Goal: Task Accomplishment & Management: Use online tool/utility

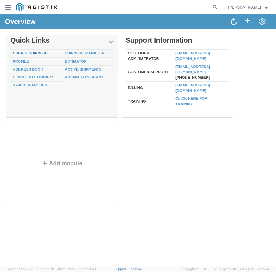
click at [31, 52] on link "Create Shipment" at bounding box center [30, 53] width 35 height 4
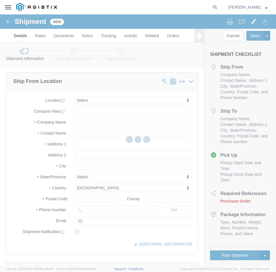
select select
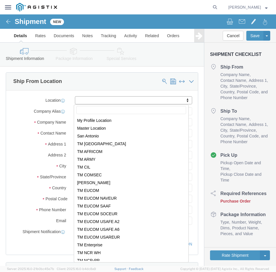
scroll to position [58, 0]
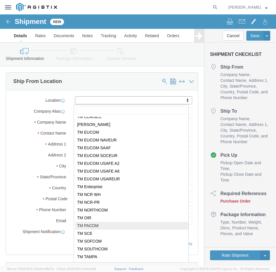
select select "34243"
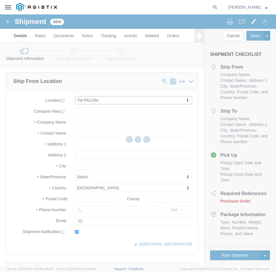
type input "USBICES-X"
type input "[PERSON_NAME]"
type input "Elrod Rd. Bldg. 700"
type input "Rm. 131"
type input "Camp Smith"
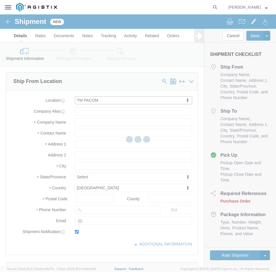
type input "96819"
type input "[PHONE_NUMBER]"
type input "[PERSON_NAME][EMAIL_ADDRESS][PERSON_NAME][DOMAIN_NAME]"
checkbox input "true"
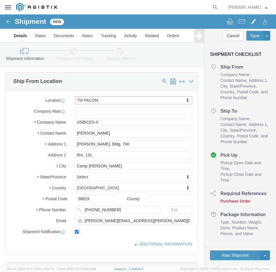
select select "HI"
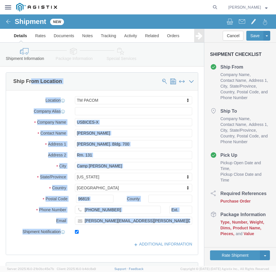
drag, startPoint x: 146, startPoint y: 212, endPoint x: 31, endPoint y: 67, distance: 184.8
click div "Ship From Location Location TM PACOM My Profile Location Master Location San An…"
click label "Location"
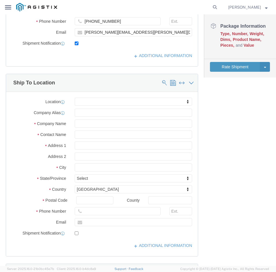
scroll to position [189, 0]
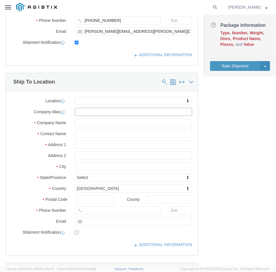
click input "text"
click div "Location My Profile Location Master Location San Antonio TM AFGHANISTAN TM AFRI…"
type input "s"
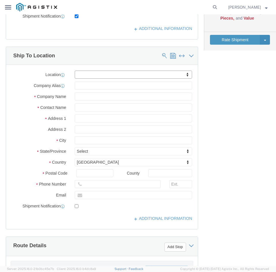
scroll to position [217, 0]
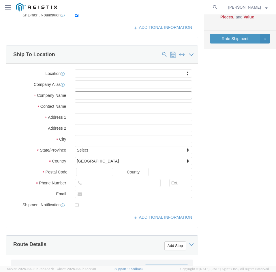
click input "text"
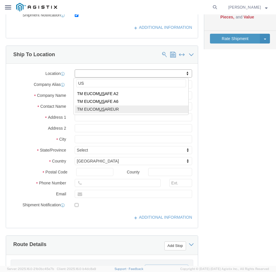
type input "U"
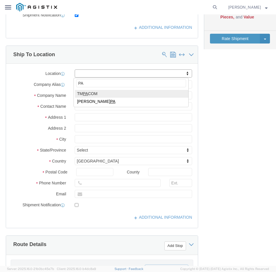
type input "P"
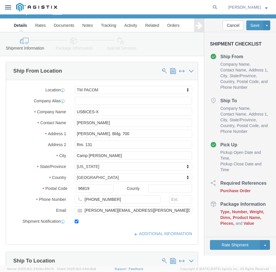
scroll to position [0, 0]
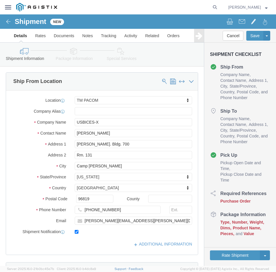
click h4 "Ship To"
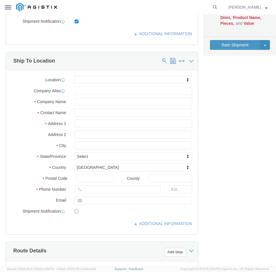
scroll to position [208, 0]
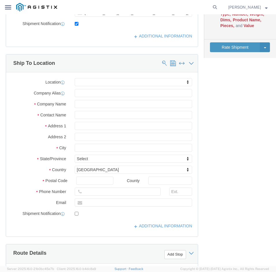
click div "Location My Profile Location Master Location San Antonio TM AFGHANISTAN TM AFRI…"
click input "text"
type input "USDAO Singapore Unit 4280 Box 20"
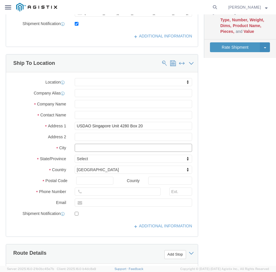
select select
click input "text"
click input "USDAO Singapore Unit 4280 Box 20"
click input "text"
type input "D"
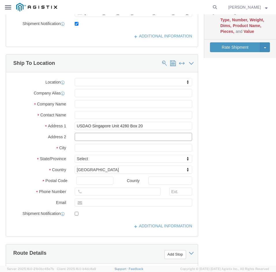
click input "text"
type input "DPO AP 96507"
click input "text"
type input "f"
type input "F"
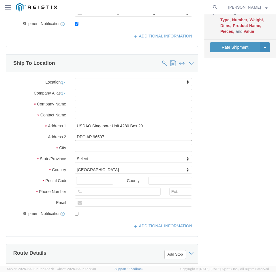
click input "DPO AP 96507"
drag, startPoint x: 151, startPoint y: 110, endPoint x: 49, endPoint y: 110, distance: 102.8
click div "Address 1 USDAO Singapore Unit 4280 Box 20"
click input "text"
click icon
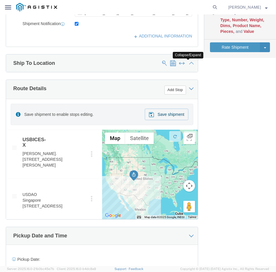
click icon
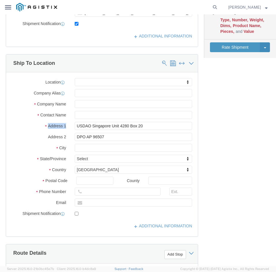
drag, startPoint x: 271, startPoint y: 105, endPoint x: 270, endPoint y: 97, distance: 8.1
click div "Shipment Information Package Information Special Services Loading Routing Pleas…"
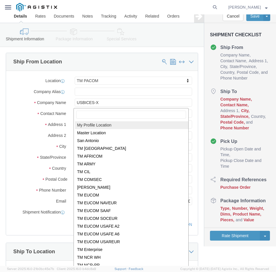
scroll to position [24, 0]
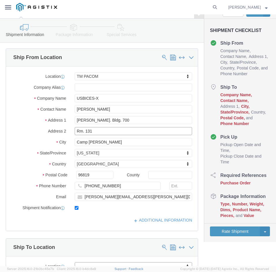
click input "Rm. 131"
type input "Rm. 120"
click div "Location TM PACOM My Profile Location Master Location San Antonio TM AFGHANISTA…"
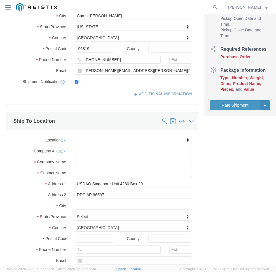
scroll to position [151, 0]
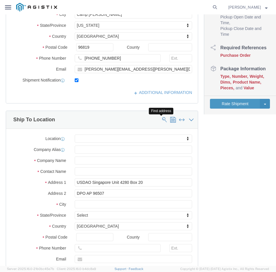
click span
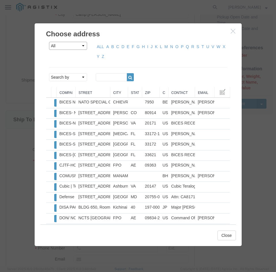
click select "All Company Location Other Personal Shared"
click span "ALL A B C D E F G H I J K L M N O P Q R S T U V W X Y Z"
click link "S"
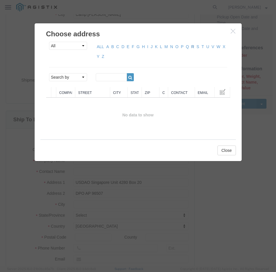
click link "R"
click link "ALL"
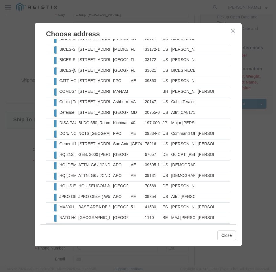
scroll to position [0, 0]
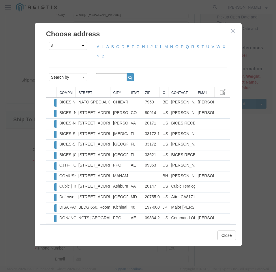
click input "text"
type input "us embass"
click icon "button"
drag, startPoint x: 119, startPoint y: 61, endPoint x: 91, endPoint y: 61, distance: 27.4
click div "us embass"
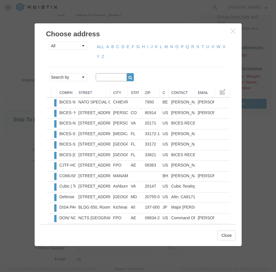
type input "F"
type input "JOHN WOON"
click icon "button"
click link "ALL"
click icon "button"
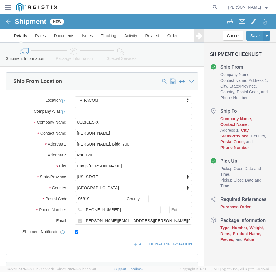
click at [7, 9] on icon "main_menu Created with Sketch." at bounding box center [8, 7] width 6 height 4
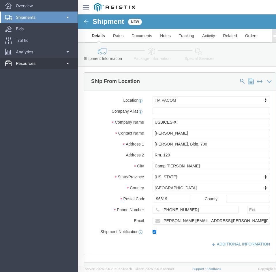
click at [65, 62] on span at bounding box center [67, 64] width 5 height 12
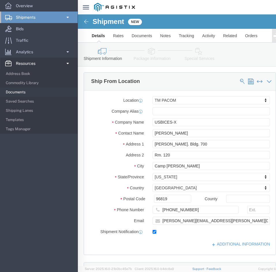
click at [45, 90] on span "Documents" at bounding box center [40, 92] width 68 height 12
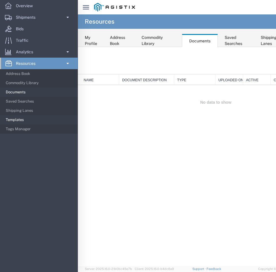
click at [44, 117] on span "Templates" at bounding box center [40, 120] width 68 height 12
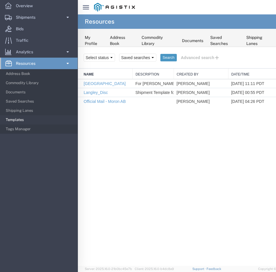
click at [126, 134] on div "Search Select status Saved searches Search Advanced search Field Criterion Fiel…" at bounding box center [216, 156] width 276 height 219
click at [68, 62] on span at bounding box center [67, 64] width 5 height 12
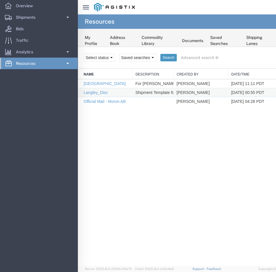
click at [152, 91] on td "Shipment Template for Class CD to [GEOGRAPHIC_DATA]" at bounding box center [152, 92] width 41 height 9
drag, startPoint x: 156, startPoint y: 92, endPoint x: 188, endPoint y: 92, distance: 32.0
click at [188, 92] on tr "Langley_Disc Shipment Template for Class CD to Langley Tim Lawson 06/13/2022 00…" at bounding box center [216, 92] width 276 height 9
click at [162, 92] on td "Shipment Template for Class CD to [GEOGRAPHIC_DATA]" at bounding box center [152, 92] width 41 height 9
click at [151, 111] on div "Search Select status Saved searches Search Advanced search Field Criterion Fiel…" at bounding box center [216, 156] width 276 height 219
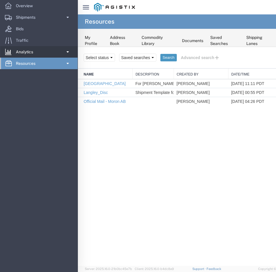
click at [52, 50] on link "Analytics" at bounding box center [38, 52] width 77 height 12
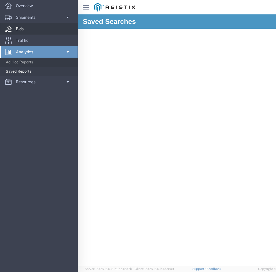
click at [35, 28] on link "Bids" at bounding box center [38, 29] width 77 height 12
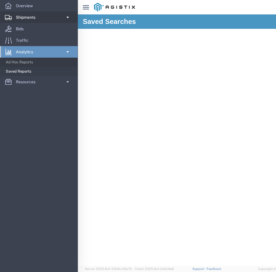
click at [38, 20] on span "Shipments" at bounding box center [28, 18] width 24 height 12
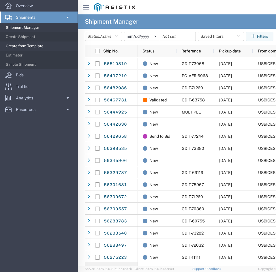
click at [41, 46] on span "Create from Template" at bounding box center [40, 46] width 68 height 12
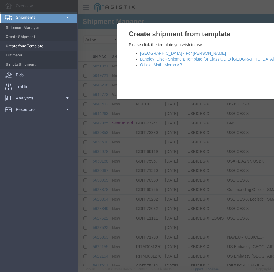
click at [187, 126] on div at bounding box center [215, 139] width 274 height 251
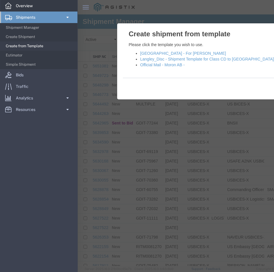
click at [37, 8] on link "Overview" at bounding box center [38, 6] width 77 height 12
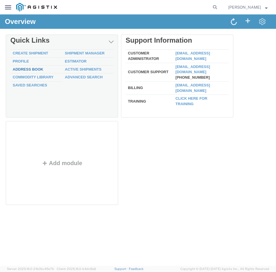
click at [33, 69] on link "Address Book" at bounding box center [28, 69] width 31 height 4
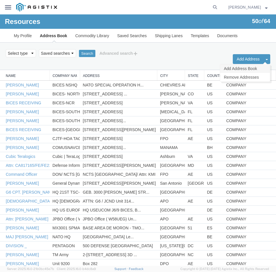
click at [255, 70] on link "Add Address Book" at bounding box center [245, 68] width 50 height 9
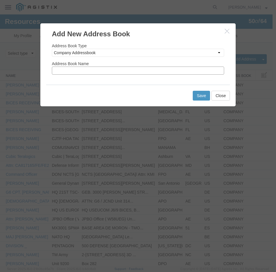
click at [161, 74] on input "text" at bounding box center [138, 71] width 172 height 8
click at [225, 31] on icon "button" at bounding box center [227, 31] width 5 height 5
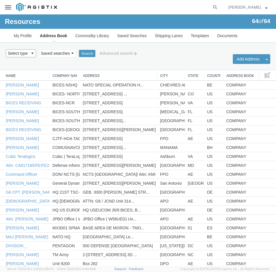
click at [15, 52] on select "Select type ALL COMPANY LOCATION OTHER PERSONAL SHARED" at bounding box center [21, 53] width 30 height 8
click at [66, 54] on select "Saved searches" at bounding box center [57, 53] width 37 height 8
click at [90, 52] on button "Search" at bounding box center [87, 53] width 16 height 7
click at [118, 55] on button "Advanced search" at bounding box center [118, 53] width 47 height 10
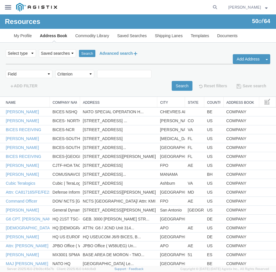
click at [118, 55] on button "Advanced search" at bounding box center [118, 53] width 47 height 10
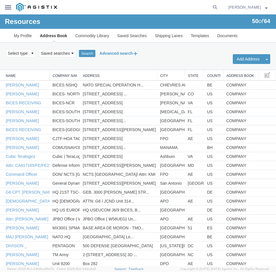
click at [116, 56] on button "Advanced search" at bounding box center [118, 53] width 47 height 10
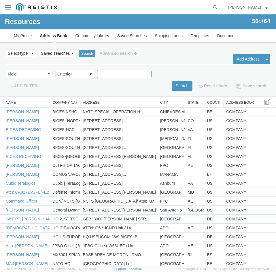
click at [101, 74] on input "text" at bounding box center [124, 74] width 54 height 8
click at [78, 68] on div "Field Address Book Name City Company Name Contact Name Country CustomerAlias DP…" at bounding box center [138, 77] width 264 height 27
click at [78, 69] on div "Field Address Book Name City Company Name Contact Name Country CustomerAlias DP…" at bounding box center [138, 77] width 264 height 27
click at [77, 72] on select "Criterion" at bounding box center [74, 74] width 39 height 8
click at [46, 75] on select "Field Address Book Name City Company Name Contact Name Country CustomerAlias DP…" at bounding box center [29, 74] width 47 height 8
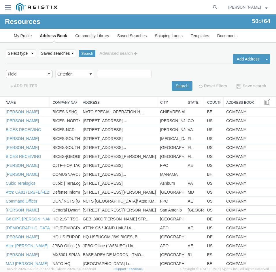
select select "contactName"
click at [6, 70] on select "Field Address Book Name City Company Name Contact Name Country CustomerAlias DP…" at bounding box center [29, 74] width 47 height 8
click at [125, 75] on input "text" at bounding box center [124, 74] width 54 height 8
type input "j"
type input "[PERSON_NAME]"
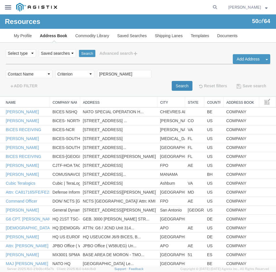
click at [183, 85] on button "Search" at bounding box center [182, 86] width 21 height 10
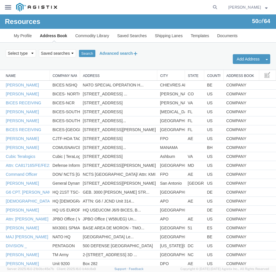
click at [131, 52] on button "Advanced search" at bounding box center [118, 53] width 47 height 10
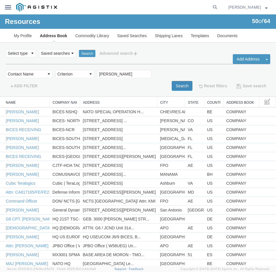
click at [172, 82] on button "Search" at bounding box center [182, 86] width 21 height 10
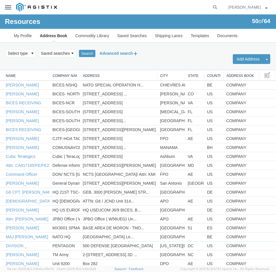
click at [128, 53] on button "Advanced search" at bounding box center [118, 53] width 47 height 10
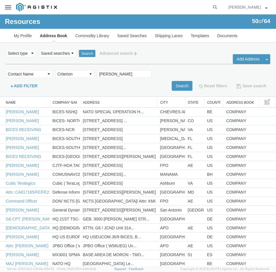
click at [34, 85] on button "ADD FILTER" at bounding box center [24, 86] width 36 height 10
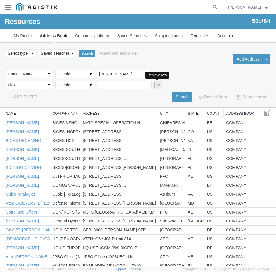
click at [156, 85] on icon "button" at bounding box center [158, 85] width 4 height 4
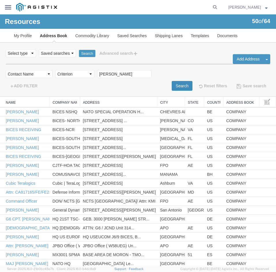
click at [177, 90] on button "Search" at bounding box center [182, 86] width 21 height 10
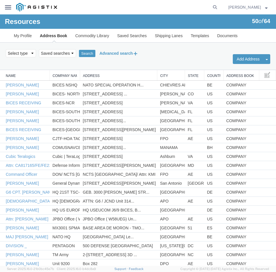
click at [109, 54] on button "Advanced search" at bounding box center [118, 53] width 47 height 10
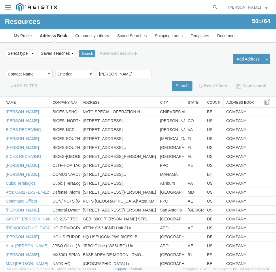
click at [41, 74] on select "Field Address Book Name City Company Name Contact Name Country CustomerAlias DP…" at bounding box center [29, 74] width 47 height 8
select select "country"
click at [6, 70] on select "Field Address Book Name City Company Name Contact Name Country CustomerAlias DP…" at bounding box center [29, 74] width 47 height 8
select select
click at [134, 74] on span "Select one or more" at bounding box center [120, 74] width 43 height 6
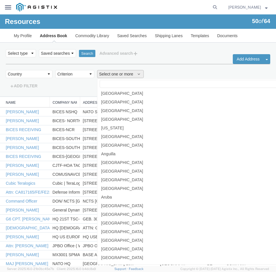
click at [133, 84] on input "text" at bounding box center [188, 84] width 177 height 8
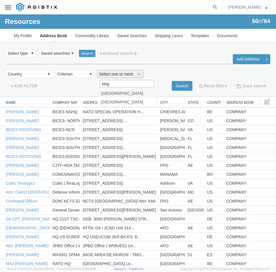
type input "singa"
click at [125, 91] on link "[GEOGRAPHIC_DATA]" at bounding box center [126, 93] width 59 height 9
select select "SG"
click at [178, 89] on button "Search" at bounding box center [182, 86] width 21 height 10
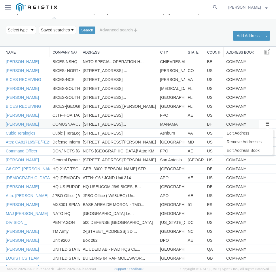
scroll to position [24, 0]
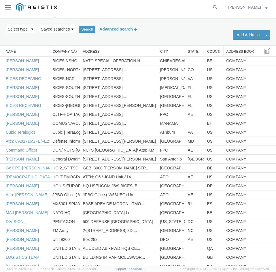
click at [124, 31] on button "Advanced search" at bounding box center [118, 29] width 47 height 10
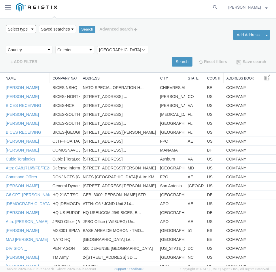
click at [34, 28] on select "Select type ALL COMPANY LOCATION OTHER PERSONAL SHARED" at bounding box center [21, 29] width 30 height 8
click at [6, 25] on select "Select type ALL COMPANY LOCATION OTHER PERSONAL SHARED" at bounding box center [21, 29] width 30 height 8
click at [173, 64] on button "Search" at bounding box center [182, 62] width 21 height 10
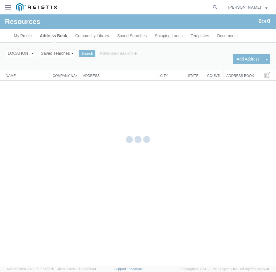
scroll to position [0, 0]
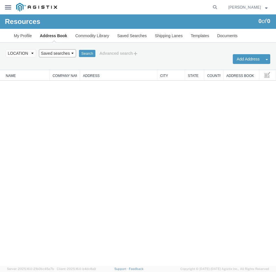
click at [67, 55] on select "Saved searches" at bounding box center [57, 53] width 37 height 8
click at [111, 55] on button "Advanced search" at bounding box center [118, 53] width 47 height 10
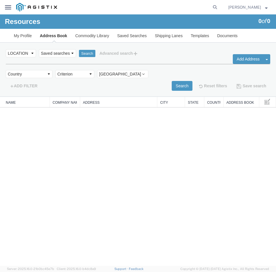
click at [171, 80] on div "Field Address Book Name City Company Name Contact Name Country CustomerAlias DP…" at bounding box center [138, 75] width 264 height 11
click at [174, 85] on button "Search" at bounding box center [182, 86] width 21 height 10
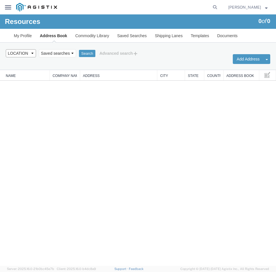
click at [26, 53] on select "Select type ALL COMPANY LOCATION OTHER PERSONAL SHARED" at bounding box center [21, 53] width 30 height 8
select select "ALL"
click at [6, 49] on select "Select type ALL COMPANY LOCATION OTHER PERSONAL SHARED" at bounding box center [21, 53] width 30 height 8
click at [86, 58] on div "Select type ALL COMPANY LOCATION OTHER PERSONAL SHARED Saved searches Search Ad…" at bounding box center [138, 53] width 264 height 10
click at [86, 54] on button "Search" at bounding box center [87, 53] width 16 height 7
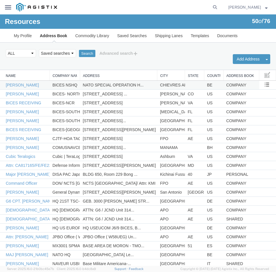
click at [153, 88] on td "NATO SPECIAL OPERATION H..." at bounding box center [118, 85] width 77 height 9
click at [28, 86] on link "[PERSON_NAME]" at bounding box center [22, 85] width 33 height 5
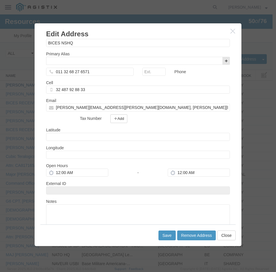
scroll to position [305, 0]
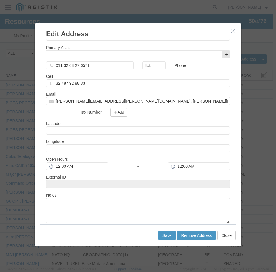
click at [270, 153] on div at bounding box center [138, 139] width 276 height 251
click at [231, 234] on button "Close" at bounding box center [226, 235] width 18 height 10
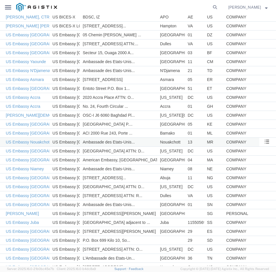
scroll to position [327, 0]
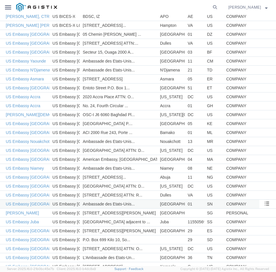
click at [78, 205] on td "US Embassy [GEOGRAPHIC_DATA]" at bounding box center [65, 204] width 30 height 9
click at [77, 205] on td "US Embassy [GEOGRAPHIC_DATA]" at bounding box center [65, 204] width 30 height 9
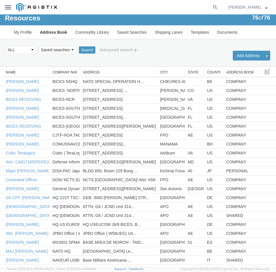
scroll to position [0, 0]
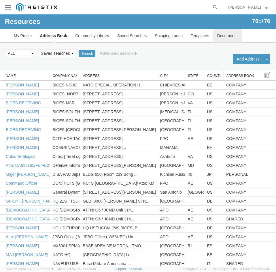
click at [217, 37] on link "Documents" at bounding box center [227, 36] width 29 height 14
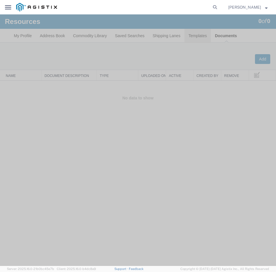
click at [205, 37] on link "Templates" at bounding box center [197, 36] width 26 height 14
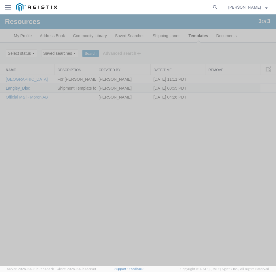
click at [20, 88] on link "Langley_Disc" at bounding box center [18, 88] width 24 height 5
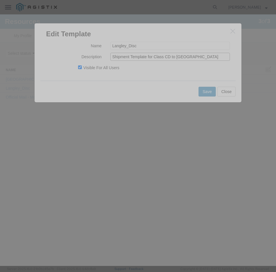
click at [174, 56] on input "Shipment Template for Class CD to [GEOGRAPHIC_DATA]" at bounding box center [169, 57] width 119 height 8
click at [229, 35] on h3 "Edit Template" at bounding box center [138, 31] width 207 height 16
click at [234, 32] on icon "button" at bounding box center [232, 31] width 5 height 5
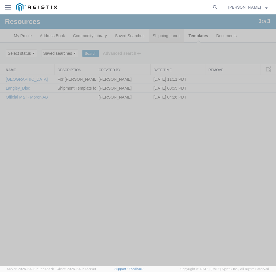
click at [181, 32] on link "Shipping Lanes" at bounding box center [167, 36] width 36 height 14
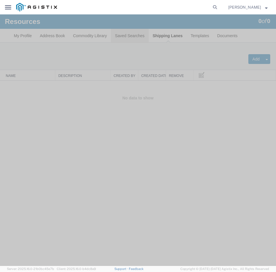
click at [136, 32] on link "Saved Searches" at bounding box center [130, 36] width 38 height 14
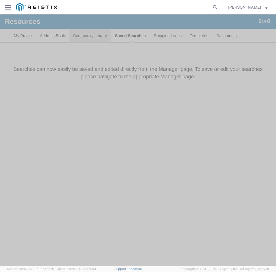
click at [95, 31] on link "Commodity Library" at bounding box center [90, 36] width 42 height 14
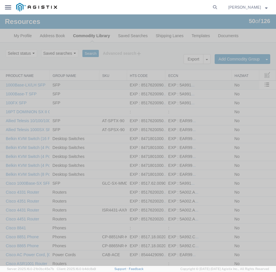
click at [137, 81] on td "EXP : 8517620090 ... IMP :" at bounding box center [146, 85] width 39 height 9
click at [53, 39] on link "Address Book" at bounding box center [52, 36] width 33 height 14
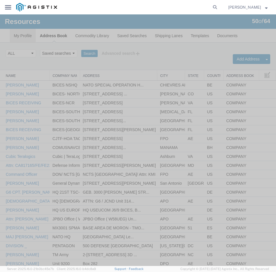
click at [31, 31] on link "My Profile" at bounding box center [23, 36] width 26 height 14
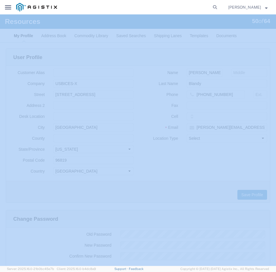
click at [239, 8] on span "[PERSON_NAME]" at bounding box center [244, 7] width 33 height 6
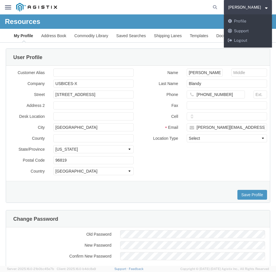
click at [220, 8] on form at bounding box center [214, 7] width 9 height 14
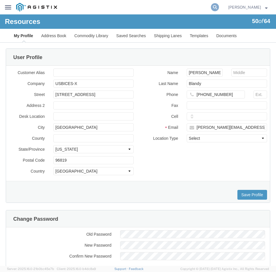
click at [218, 8] on icon at bounding box center [215, 7] width 8 height 8
click at [173, 10] on input "search" at bounding box center [135, 7] width 149 height 14
click at [10, 8] on div "main_menu Created with Sketch." at bounding box center [8, 7] width 16 height 14
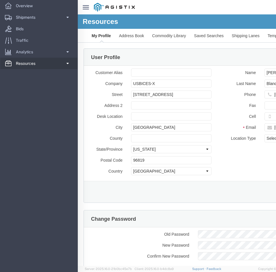
click at [57, 67] on link "Resources" at bounding box center [38, 64] width 77 height 12
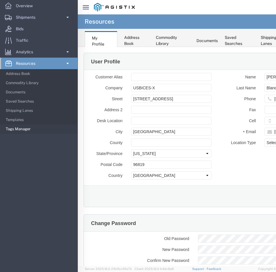
click at [56, 130] on span "Tags Manager" at bounding box center [40, 129] width 68 height 12
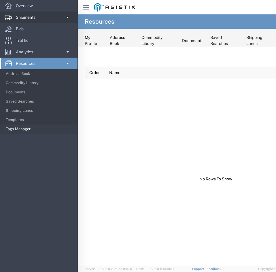
click at [70, 21] on link "Shipments" at bounding box center [38, 18] width 77 height 12
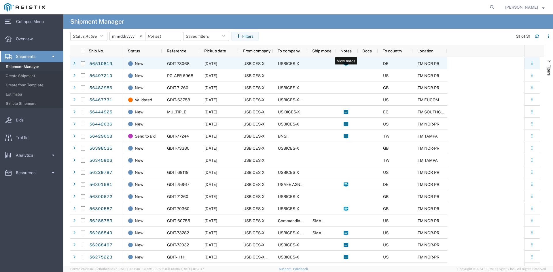
click at [274, 65] on icon at bounding box center [345, 64] width 5 height 5
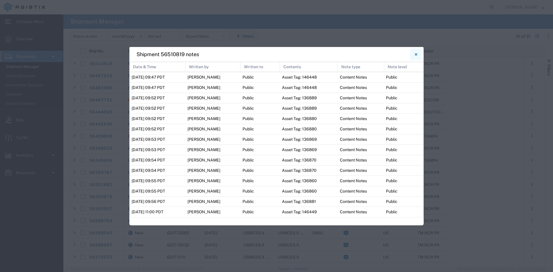
click at [274, 56] on button "Close" at bounding box center [416, 55] width 12 height 12
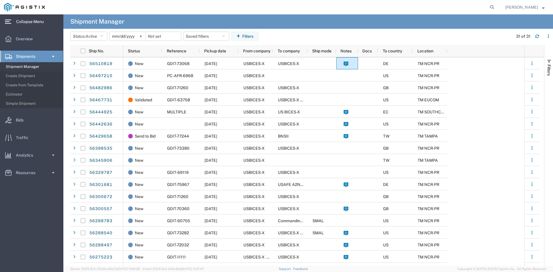
click at [19, 19] on span "Collapse Menu" at bounding box center [32, 22] width 32 height 12
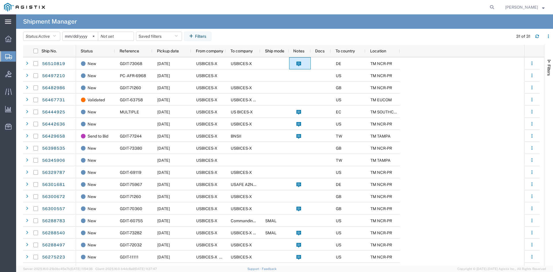
click at [10, 22] on icon at bounding box center [8, 22] width 6 height 4
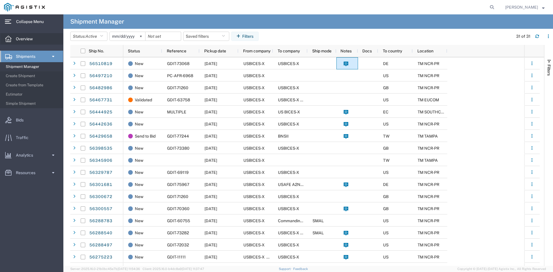
click at [23, 36] on span "Overview" at bounding box center [26, 39] width 21 height 12
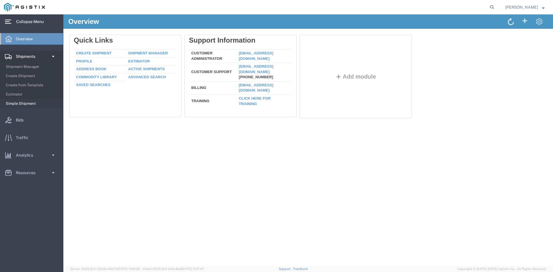
click at [27, 102] on span "Simple Shipment" at bounding box center [32, 104] width 53 height 12
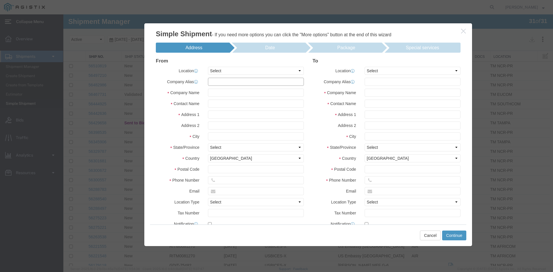
click at [272, 81] on input "text" at bounding box center [256, 82] width 96 height 8
click at [274, 73] on select "Select My Profile Location Master Location [GEOGRAPHIC_DATA] TM [GEOGRAPHIC_DAT…" at bounding box center [256, 71] width 96 height 8
select select "MYPROFILE"
click at [208, 67] on select "Select My Profile Location Master Location [GEOGRAPHIC_DATA] TM [GEOGRAPHIC_DAT…" at bounding box center [256, 71] width 96 height 8
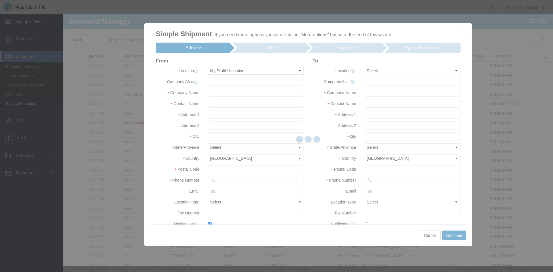
type input "USBICES-X/APIIN"
type input "[PERSON_NAME]"
type input "[STREET_ADDRESS]"
type input "[GEOGRAPHIC_DATA]"
type input "96819"
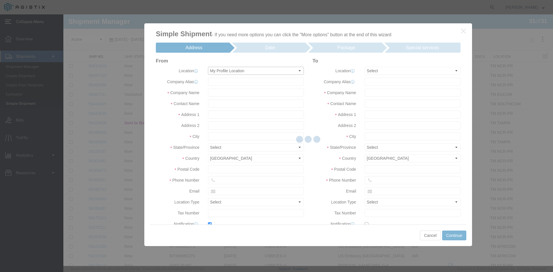
type input "[PHONE_NUMBER]"
type input "[PERSON_NAME][EMAIL_ADDRESS][PERSON_NAME][DOMAIN_NAME]"
checkbox input "true"
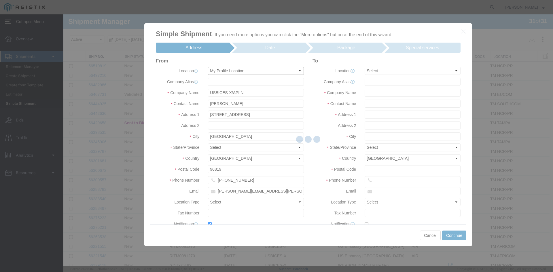
select select "HI"
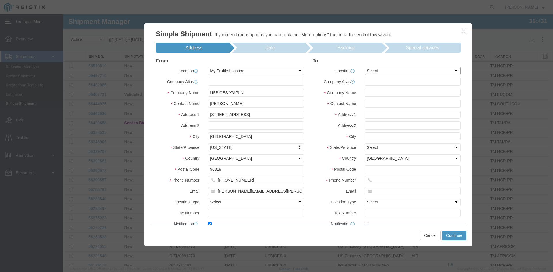
click at [274, 72] on select "Select My Profile Location Master Location [GEOGRAPHIC_DATA] TM [GEOGRAPHIC_DAT…" at bounding box center [412, 71] width 96 height 8
click at [274, 83] on label "Company Alias" at bounding box center [334, 81] width 52 height 7
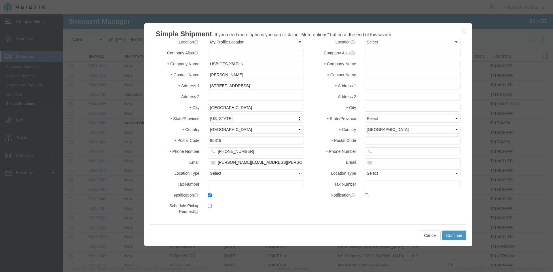
click at [274, 32] on icon "button" at bounding box center [463, 31] width 5 height 5
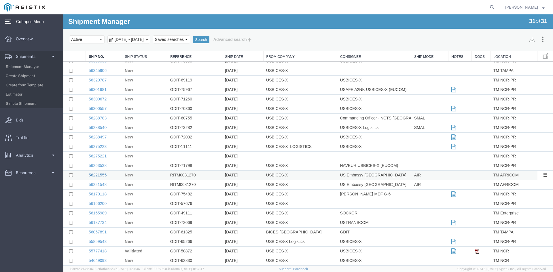
click at [101, 174] on link "56221555" at bounding box center [98, 175] width 18 height 5
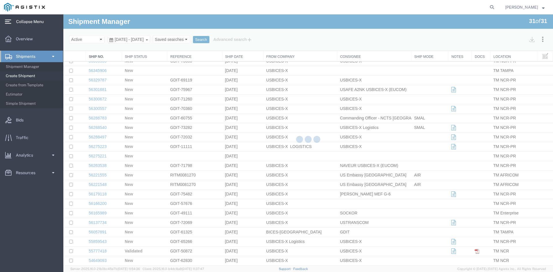
select select "34239"
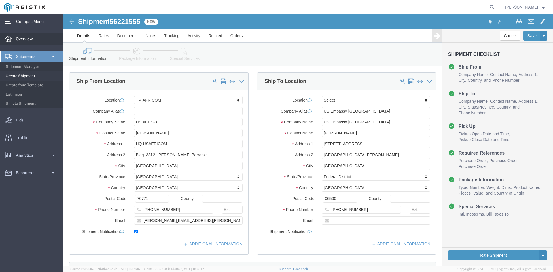
click at [35, 39] on span "Overview" at bounding box center [26, 39] width 21 height 12
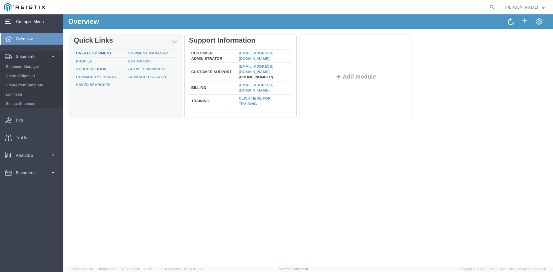
click at [90, 54] on link "Create Shipment" at bounding box center [93, 53] width 35 height 4
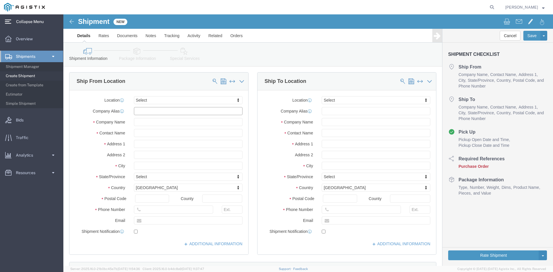
click input "text"
click link "Rates"
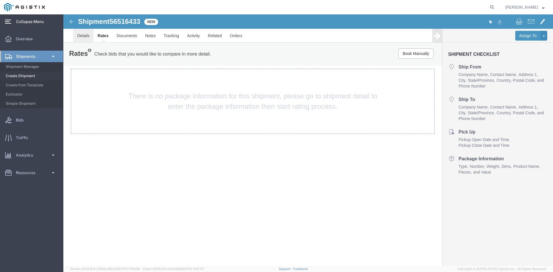
click at [84, 36] on link "Details" at bounding box center [83, 36] width 20 height 14
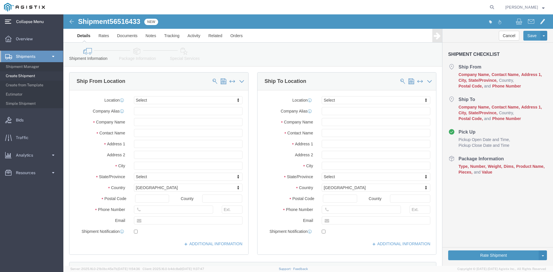
click img
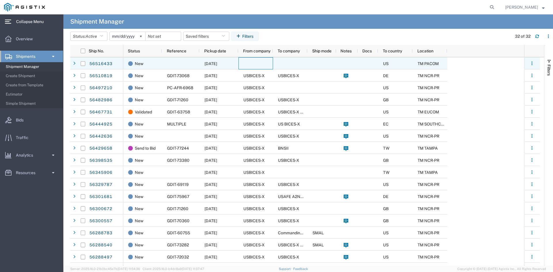
click at [261, 64] on div at bounding box center [255, 63] width 35 height 12
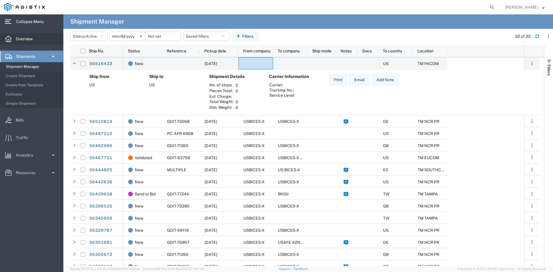
click at [35, 41] on span "Overview" at bounding box center [26, 39] width 21 height 12
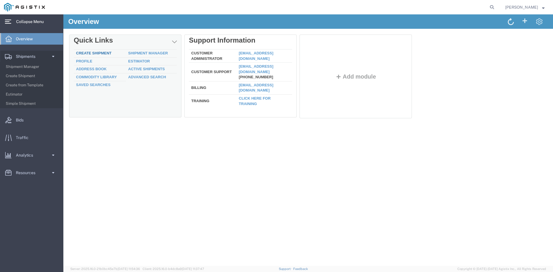
click at [87, 54] on link "Create Shipment" at bounding box center [93, 53] width 35 height 4
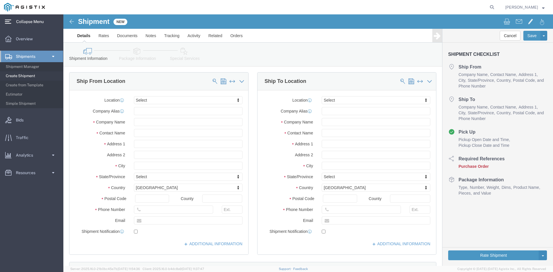
select select
click at [45, 67] on span "Shipment Manager" at bounding box center [32, 67] width 53 height 12
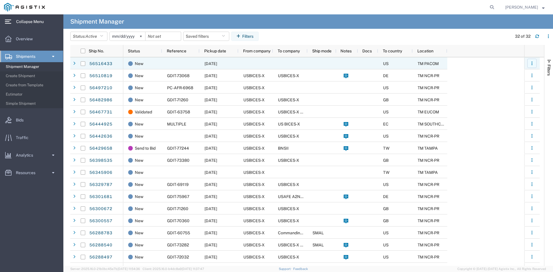
click at [274, 60] on button "button" at bounding box center [531, 63] width 9 height 9
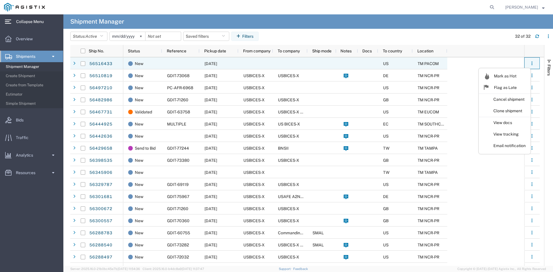
click at [274, 65] on span "TM PACOM" at bounding box center [427, 63] width 21 height 5
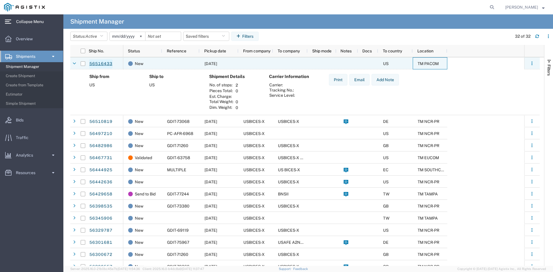
click at [107, 63] on link "56516433" at bounding box center [101, 63] width 24 height 9
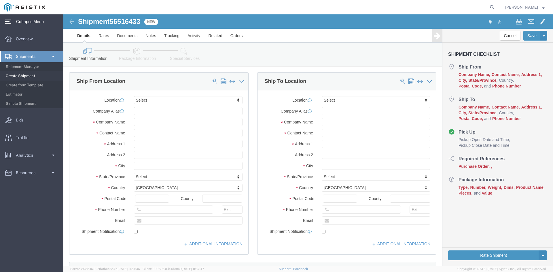
select select
click button "Cancel"
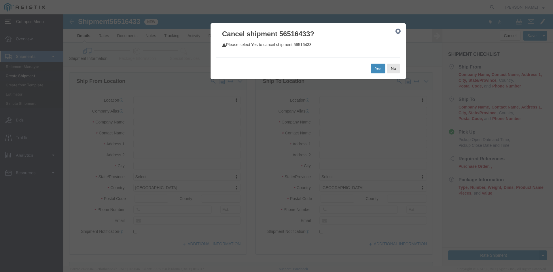
click button "Yes"
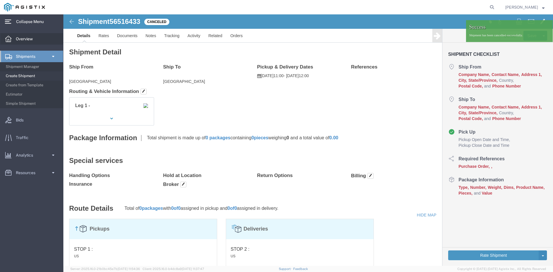
click at [23, 37] on span "Overview" at bounding box center [26, 39] width 21 height 12
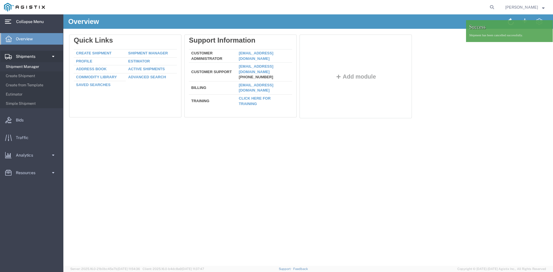
click at [31, 64] on span "Shipment Manager" at bounding box center [32, 67] width 53 height 12
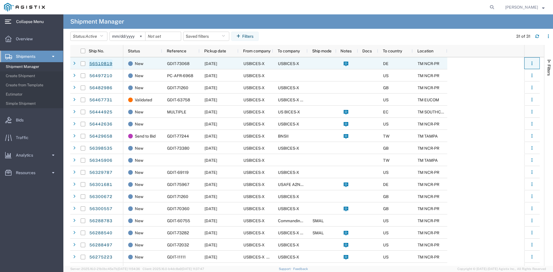
drag, startPoint x: 529, startPoint y: 67, endPoint x: 111, endPoint y: 65, distance: 418.0
click at [111, 65] on link "56510819" at bounding box center [101, 63] width 24 height 9
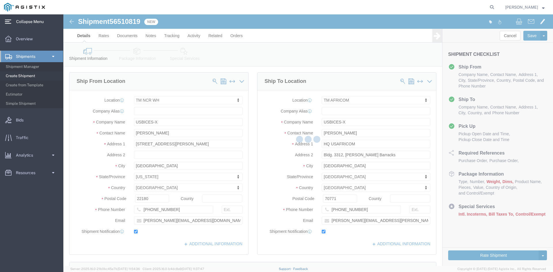
select select "69651"
select select "34239"
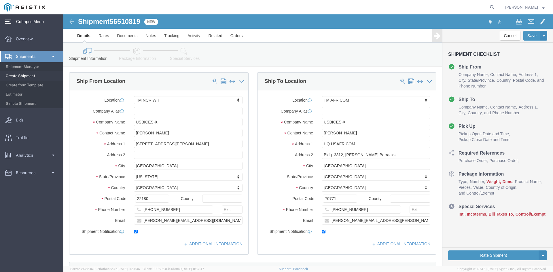
click at [29, 20] on span "Collapse Menu" at bounding box center [32, 22] width 32 height 12
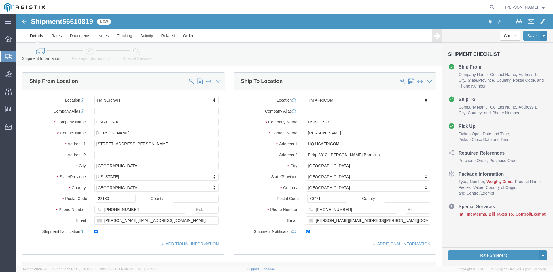
click at [4, 23] on div "main_menu Created with Sketch." at bounding box center [8, 21] width 16 height 14
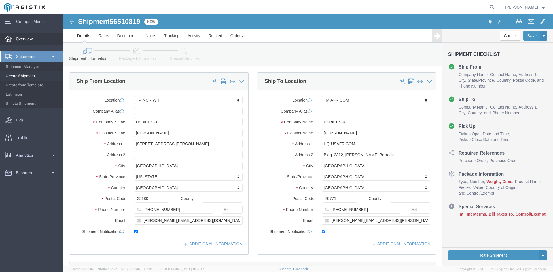
click at [13, 37] on div at bounding box center [8, 39] width 16 height 12
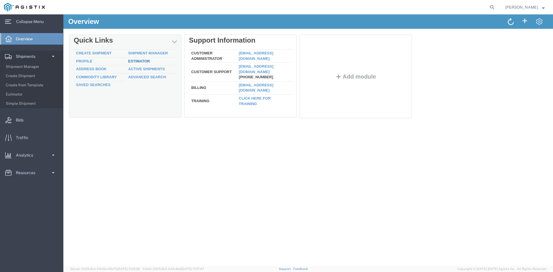
click at [135, 59] on link "Estimator" at bounding box center [139, 61] width 22 height 4
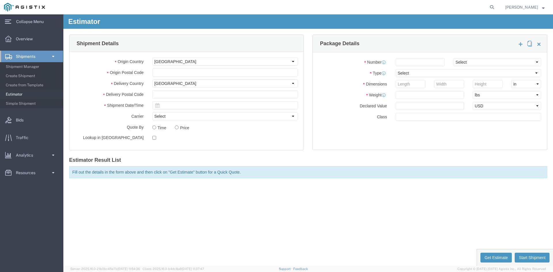
click at [174, 75] on input "text" at bounding box center [224, 73] width 145 height 8
click at [271, 64] on select "Select [GEOGRAPHIC_DATA] [GEOGRAPHIC_DATA] [GEOGRAPHIC_DATA] [GEOGRAPHIC_DATA] …" at bounding box center [224, 62] width 145 height 8
click at [38, 84] on span "Create from Template" at bounding box center [32, 85] width 53 height 12
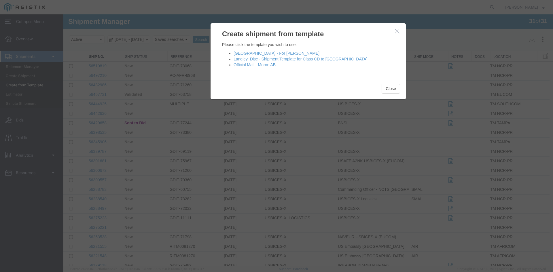
click at [274, 31] on icon "button" at bounding box center [397, 31] width 5 height 5
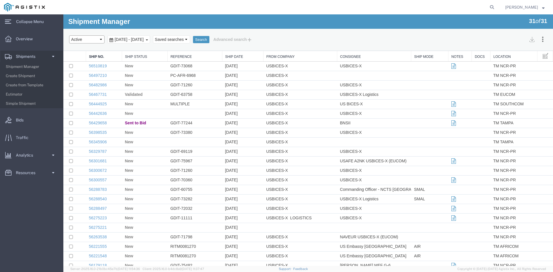
click at [101, 37] on select "Select status Active All Shipments Approved Booked Canceled Delivered Denied Ne…" at bounding box center [86, 39] width 35 height 8
select select
click at [69, 35] on select "Select status Active All Shipments Approved Booked Canceled Delivered Denied Ne…" at bounding box center [86, 39] width 35 height 8
click at [77, 39] on select "Select status Active All Shipments Approved Booked Canceled Delivered Denied Ne…" at bounding box center [86, 39] width 35 height 8
click at [38, 43] on link "Overview" at bounding box center [31, 39] width 63 height 12
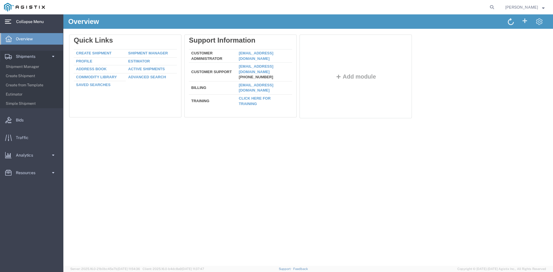
click at [19, 20] on span "Collapse Menu" at bounding box center [32, 22] width 32 height 12
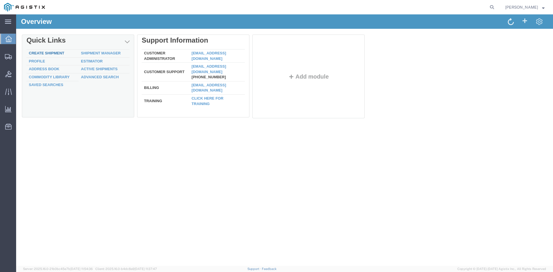
click at [60, 54] on link "Create Shipment" at bounding box center [46, 53] width 35 height 4
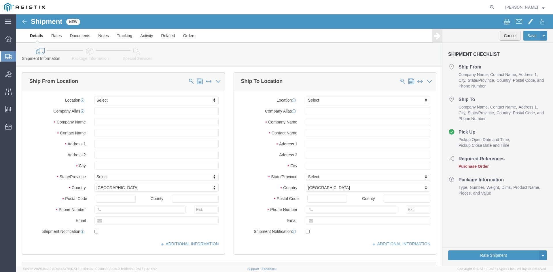
click button "Cancel"
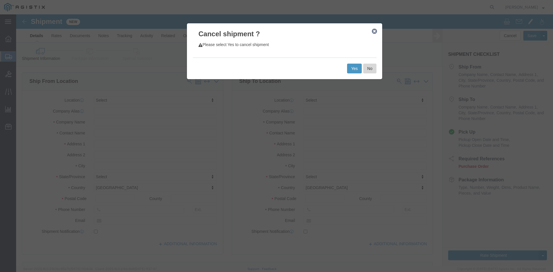
click button "No"
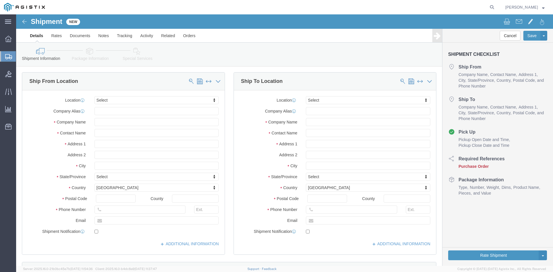
click img
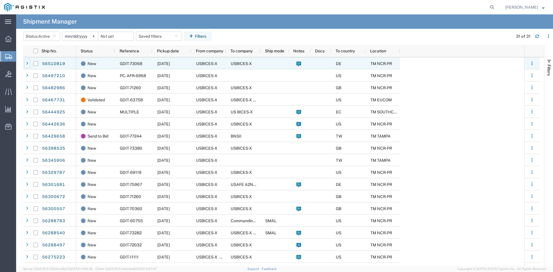
click at [28, 64] on div at bounding box center [27, 63] width 6 height 9
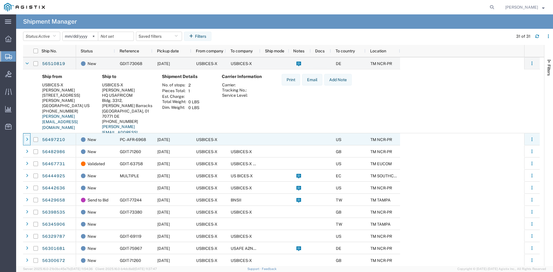
click at [28, 142] on div at bounding box center [27, 139] width 6 height 9
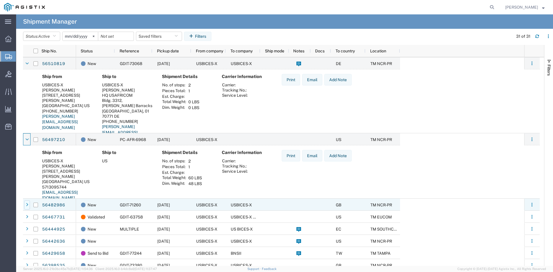
click at [28, 206] on icon at bounding box center [27, 205] width 2 height 4
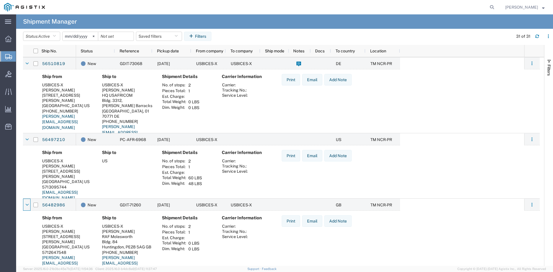
click at [11, 29] on div "Overview Shipments Shipment Manager Create Shipment Create from Template Estima…" at bounding box center [8, 85] width 16 height 113
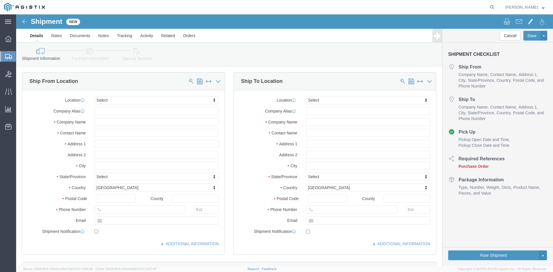
select select
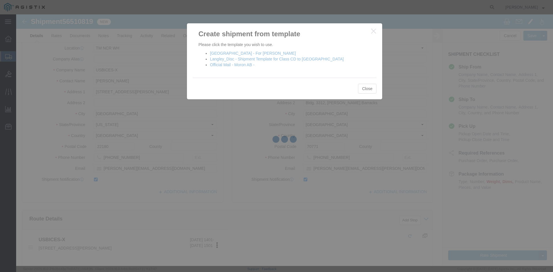
select select "69651"
select select "34239"
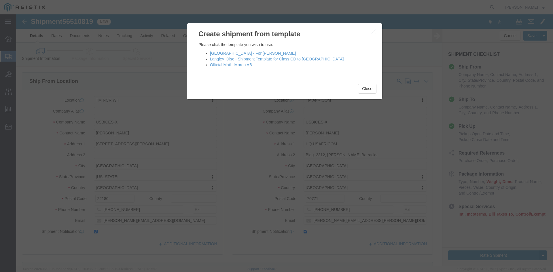
click icon "button"
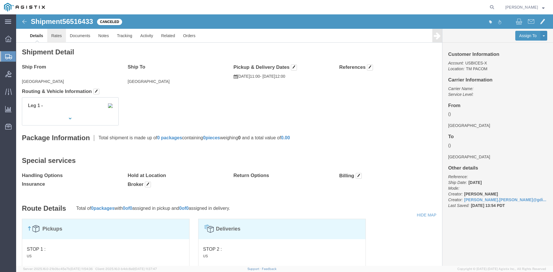
click link "Rates"
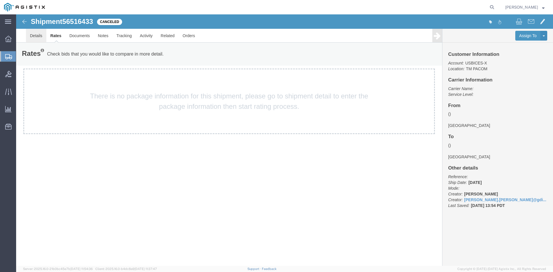
click at [35, 35] on link "Details" at bounding box center [36, 36] width 20 height 14
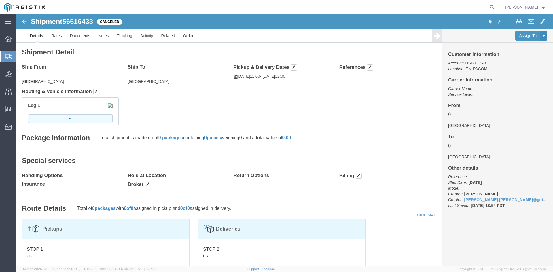
click button "button"
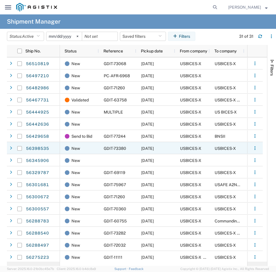
click at [10, 151] on div at bounding box center [11, 148] width 6 height 9
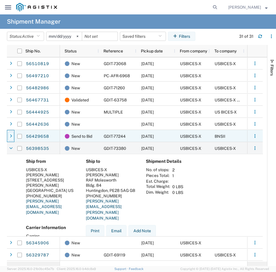
click at [12, 139] on div at bounding box center [11, 136] width 6 height 9
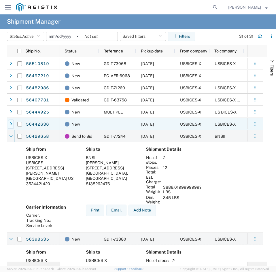
click at [12, 121] on div at bounding box center [11, 123] width 6 height 9
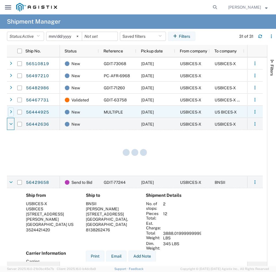
click at [11, 114] on div at bounding box center [11, 111] width 6 height 9
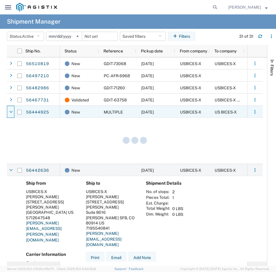
click at [10, 106] on span at bounding box center [11, 112] width 6 height 12
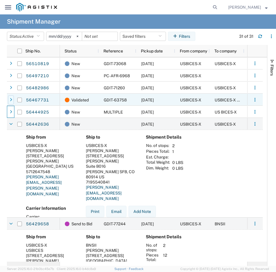
click at [10, 98] on icon at bounding box center [11, 100] width 2 height 4
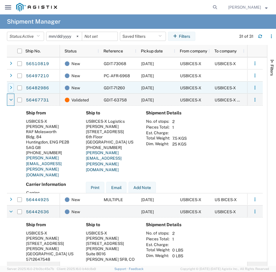
click at [11, 86] on icon at bounding box center [11, 88] width 2 height 4
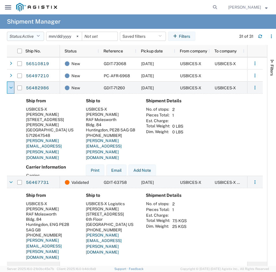
click at [36, 36] on button "Status: Active" at bounding box center [25, 36] width 37 height 9
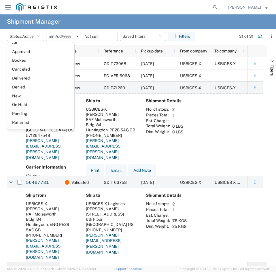
scroll to position [33, 0]
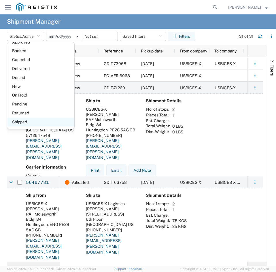
click at [51, 122] on span "Shipped" at bounding box center [40, 121] width 67 height 9
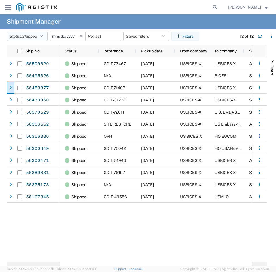
click at [42, 38] on button "Status: Shipped" at bounding box center [27, 36] width 41 height 9
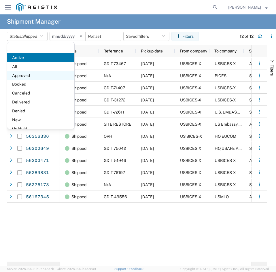
click at [41, 75] on span "Approved" at bounding box center [40, 75] width 67 height 9
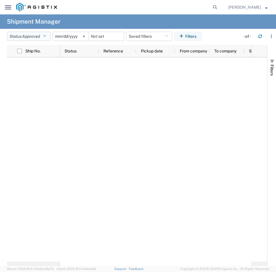
click at [40, 39] on span "Approved" at bounding box center [31, 36] width 18 height 5
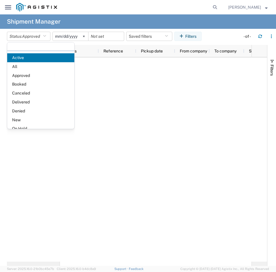
scroll to position [33, 0]
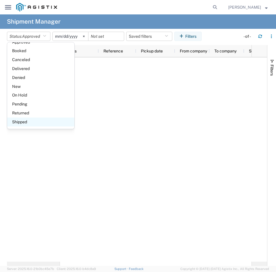
click at [44, 122] on span "Shipped" at bounding box center [40, 121] width 67 height 9
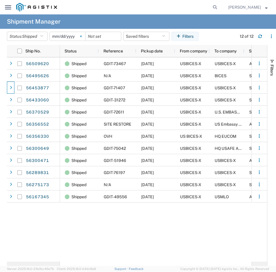
click at [81, 35] on svg-icon at bounding box center [81, 36] width 9 height 9
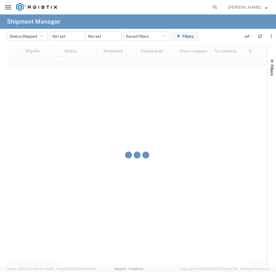
click at [81, 36] on div at bounding box center [68, 36] width 36 height 9
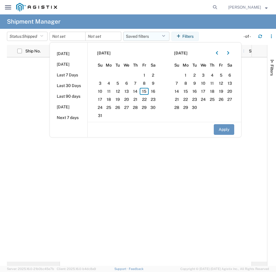
click at [143, 35] on button "Saved filters" at bounding box center [146, 36] width 46 height 9
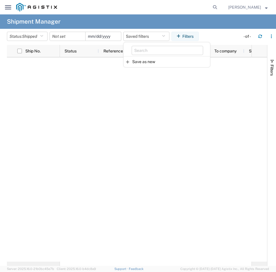
click at [111, 35] on input "date" at bounding box center [103, 36] width 35 height 9
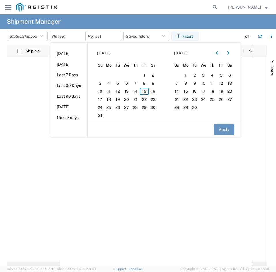
click at [131, 28] on agx-page-header "Shipment Manager" at bounding box center [138, 21] width 276 height 14
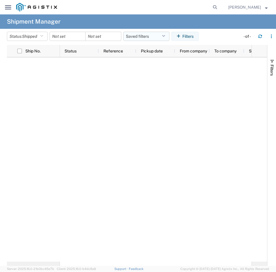
click at [165, 34] on icon "button" at bounding box center [163, 36] width 3 height 4
click at [183, 40] on button "Filters" at bounding box center [184, 36] width 27 height 9
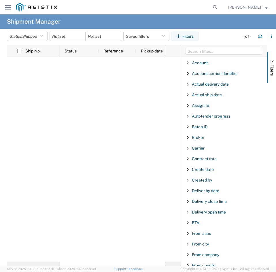
click at [190, 235] on div "From alias" at bounding box center [224, 233] width 86 height 10
click at [206, 258] on input "Filter Value" at bounding box center [225, 257] width 75 height 7
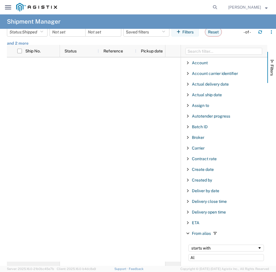
type input "A"
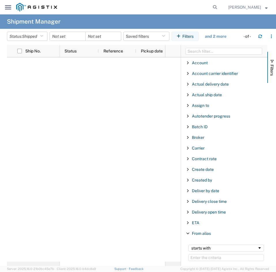
click at [187, 180] on span "Filter List 66 Filters" at bounding box center [187, 180] width 5 height 5
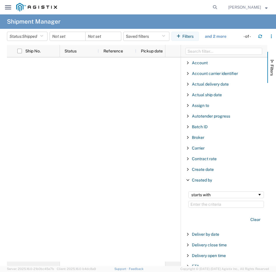
click at [208, 205] on input "Filter Value" at bounding box center [225, 204] width 75 height 7
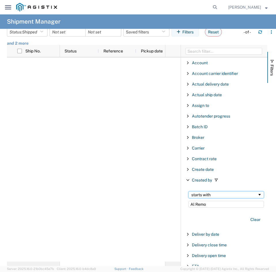
click at [210, 193] on div "starts with" at bounding box center [224, 194] width 66 height 5
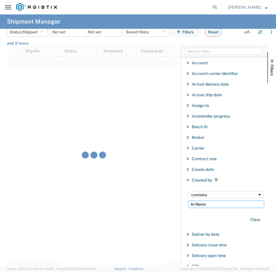
click at [212, 204] on input "Al Remo" at bounding box center [225, 204] width 75 height 7
click at [213, 204] on input "Al Remo" at bounding box center [225, 204] width 75 height 7
type input "Al"
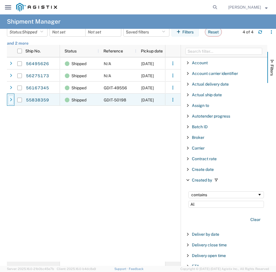
click at [12, 101] on icon at bounding box center [11, 100] width 2 height 4
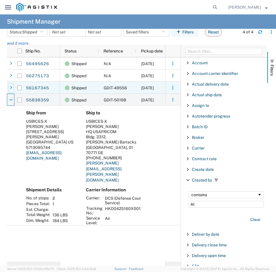
click at [9, 90] on div at bounding box center [11, 87] width 6 height 9
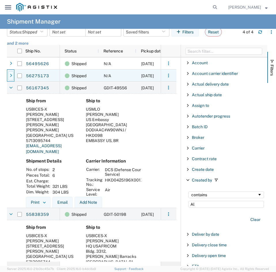
click at [9, 79] on div at bounding box center [11, 75] width 6 height 9
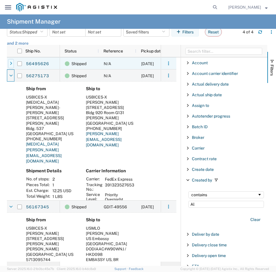
click at [11, 67] on div at bounding box center [11, 63] width 6 height 9
